Goal: Navigation & Orientation: Find specific page/section

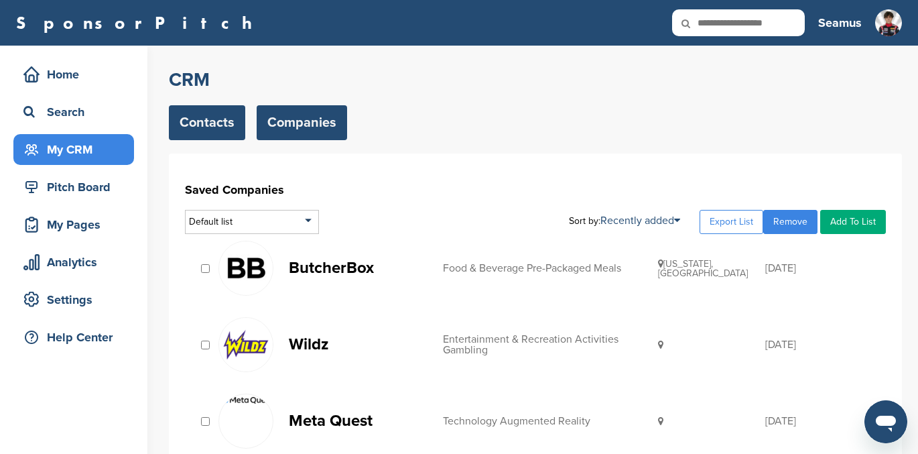
click at [220, 123] on link "Contacts" at bounding box center [207, 122] width 76 height 35
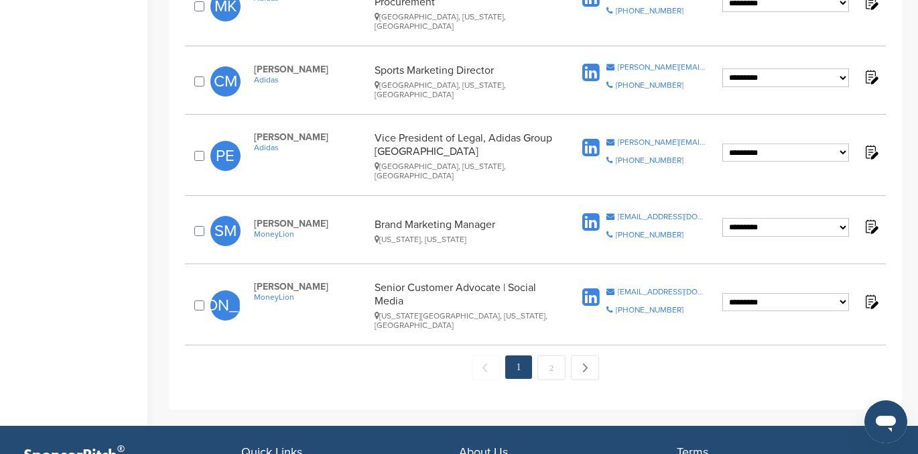
scroll to position [1420, 0]
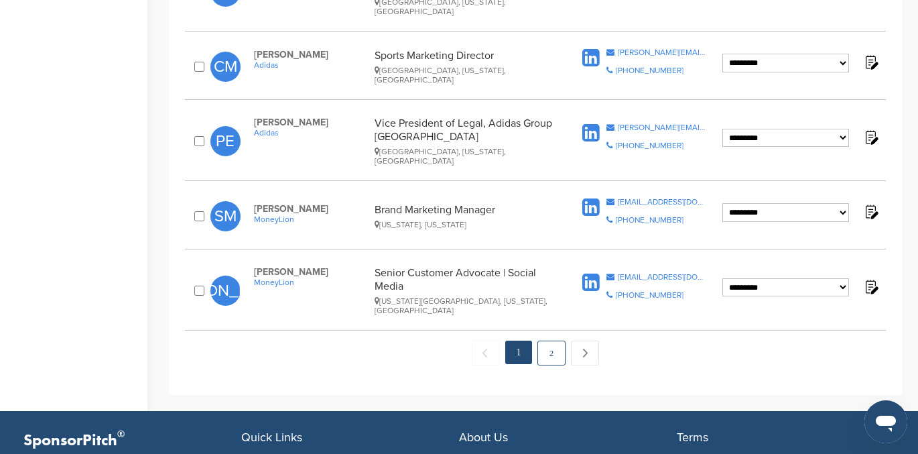
click at [549, 340] on link "2" at bounding box center [551, 352] width 28 height 25
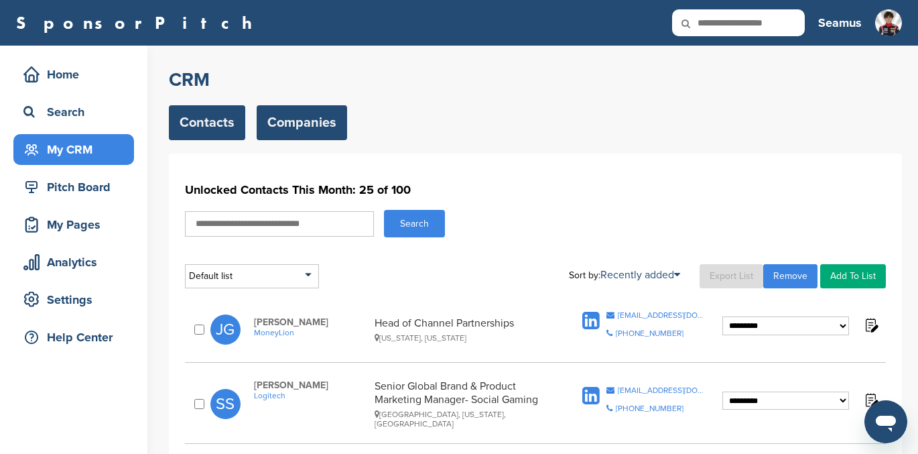
click at [301, 123] on link "Companies" at bounding box center [302, 122] width 90 height 35
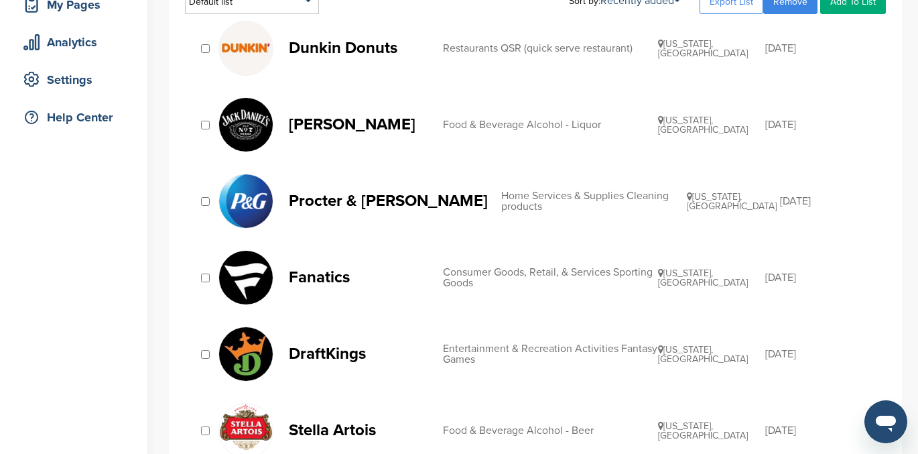
scroll to position [75, 0]
